Goal: Information Seeking & Learning: Learn about a topic

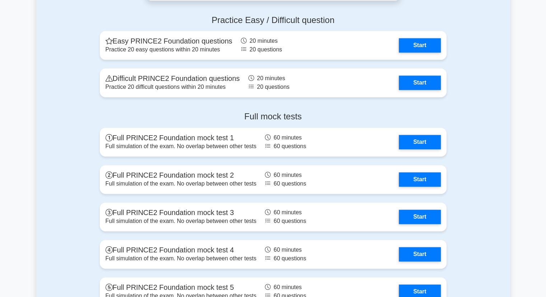
scroll to position [936, 0]
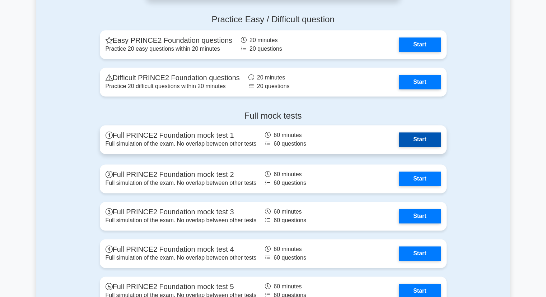
click at [407, 138] on link "Start" at bounding box center [420, 139] width 42 height 14
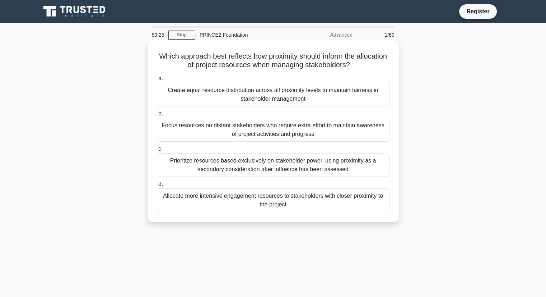
click at [239, 162] on div "Prioritize resources based exclusively on stakeholder power, using proximity as…" at bounding box center [273, 165] width 233 height 24
click at [157, 151] on input "c. Prioritize resources based exclusively on stakeholder power, using proximity…" at bounding box center [157, 149] width 0 height 5
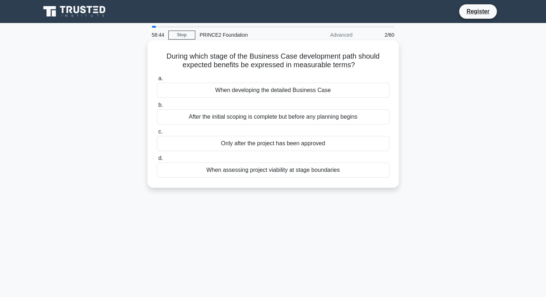
click at [284, 89] on div "When developing the detailed Business Case" at bounding box center [273, 90] width 233 height 15
click at [157, 81] on input "a. When developing the detailed Business Case" at bounding box center [157, 78] width 0 height 5
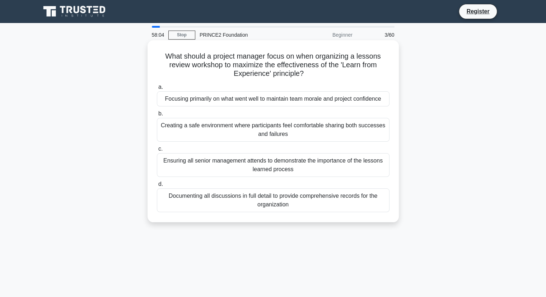
click at [276, 125] on div "Creating a safe environment where participants feel comfortable sharing both su…" at bounding box center [273, 130] width 233 height 24
click at [157, 116] on input "b. Creating a safe environment where participants feel comfortable sharing both…" at bounding box center [157, 113] width 0 height 5
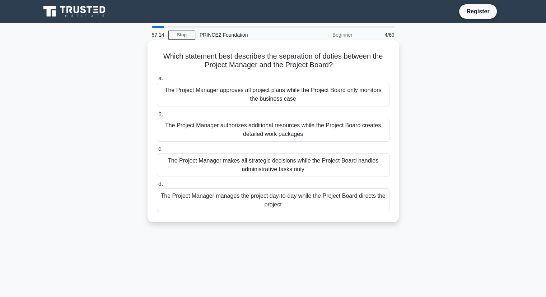
click at [281, 199] on div "The Project Manager manages the project day-to-day while the Project Board dire…" at bounding box center [273, 200] width 233 height 24
click at [157, 186] on input "d. The Project Manager manages the project day-to-day while the Project Board d…" at bounding box center [157, 184] width 0 height 5
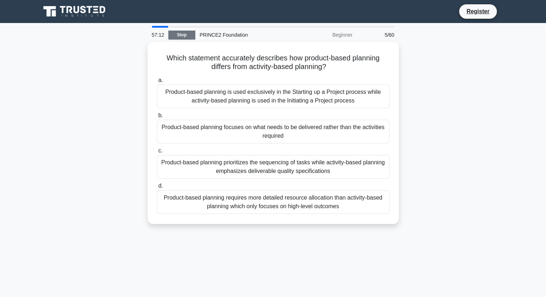
click at [185, 36] on link "Stop" at bounding box center [181, 35] width 27 height 9
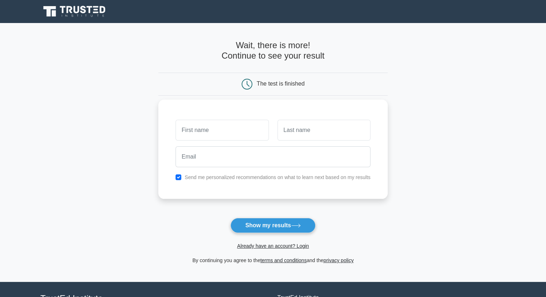
click at [201, 120] on input "text" at bounding box center [222, 130] width 93 height 21
type input "[PERSON_NAME]"
click at [308, 135] on input "text" at bounding box center [324, 130] width 93 height 21
type input "Musayev"
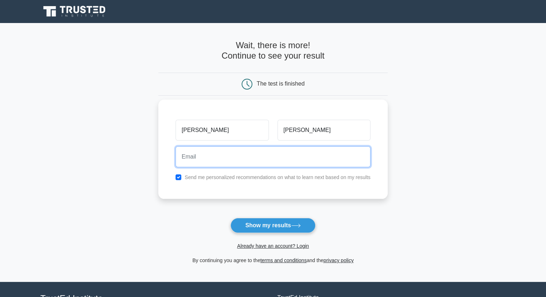
click at [278, 153] on input "email" at bounding box center [273, 156] width 195 height 21
type input "musayevruslan795@gmail.com"
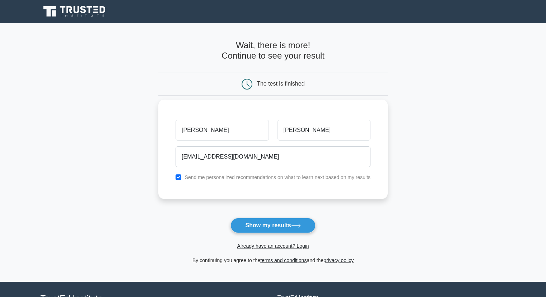
click at [174, 180] on div "Send me personalized recommendations on what to learn next based on my results" at bounding box center [273, 177] width 204 height 9
click at [178, 179] on input "checkbox" at bounding box center [179, 177] width 6 height 6
checkbox input "false"
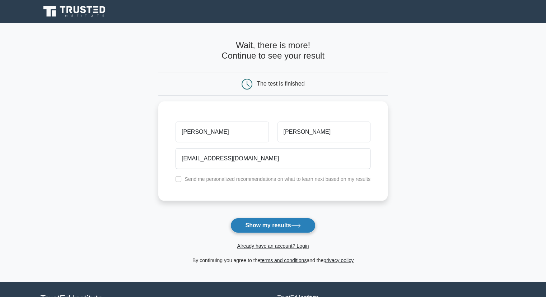
click at [255, 228] on button "Show my results" at bounding box center [273, 225] width 85 height 15
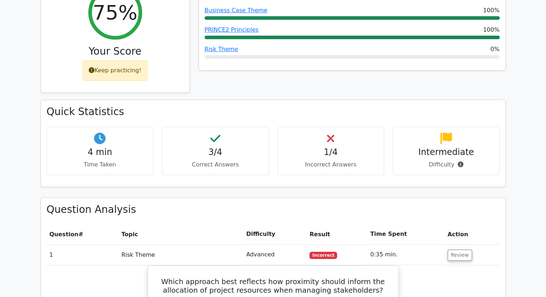
scroll to position [302, 0]
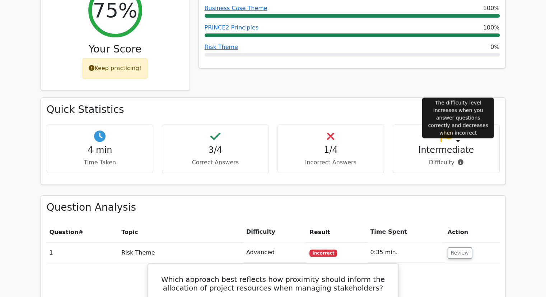
click at [458, 159] on icon at bounding box center [461, 162] width 6 height 6
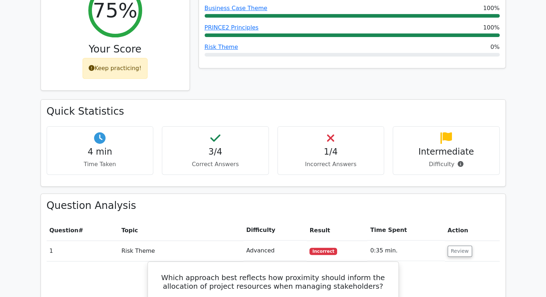
click at [415, 199] on h3 "Question Analysis" at bounding box center [273, 205] width 453 height 12
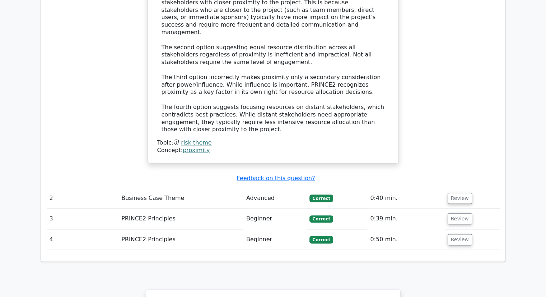
scroll to position [787, 0]
click at [457, 193] on button "Review" at bounding box center [460, 198] width 24 height 11
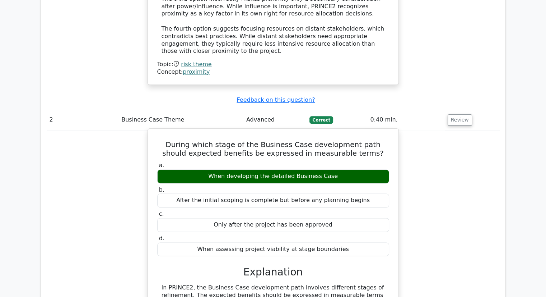
scroll to position [867, 0]
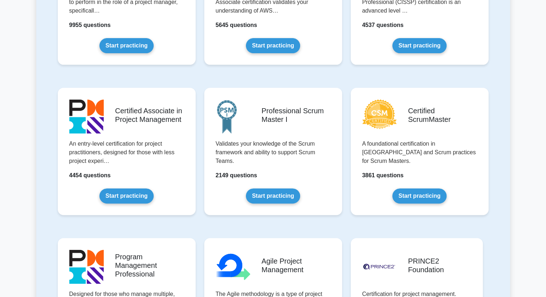
scroll to position [273, 0]
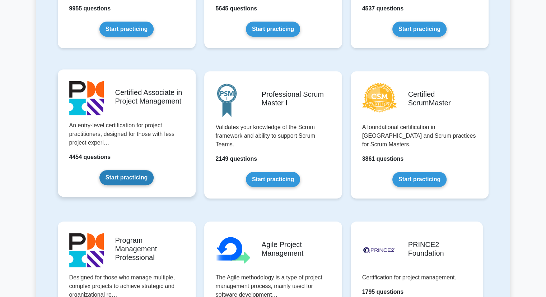
drag, startPoint x: 0, startPoint y: 0, endPoint x: 120, endPoint y: 115, distance: 165.9
click at [120, 170] on link "Start practicing" at bounding box center [127, 177] width 54 height 15
